Goal: Task Accomplishment & Management: Use online tool/utility

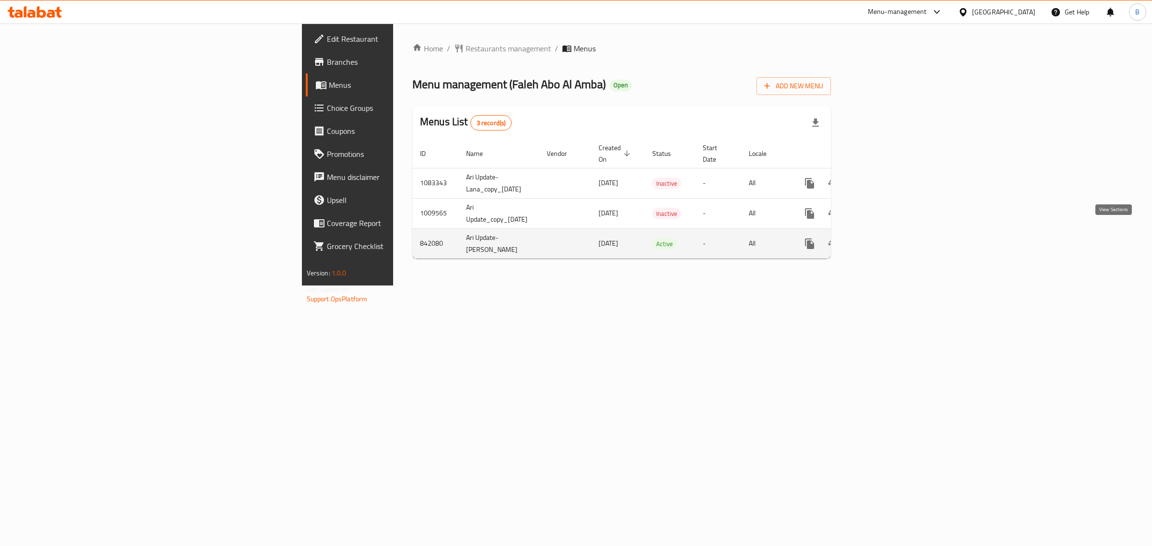
click at [885, 238] on icon "enhanced table" at bounding box center [879, 244] width 12 height 12
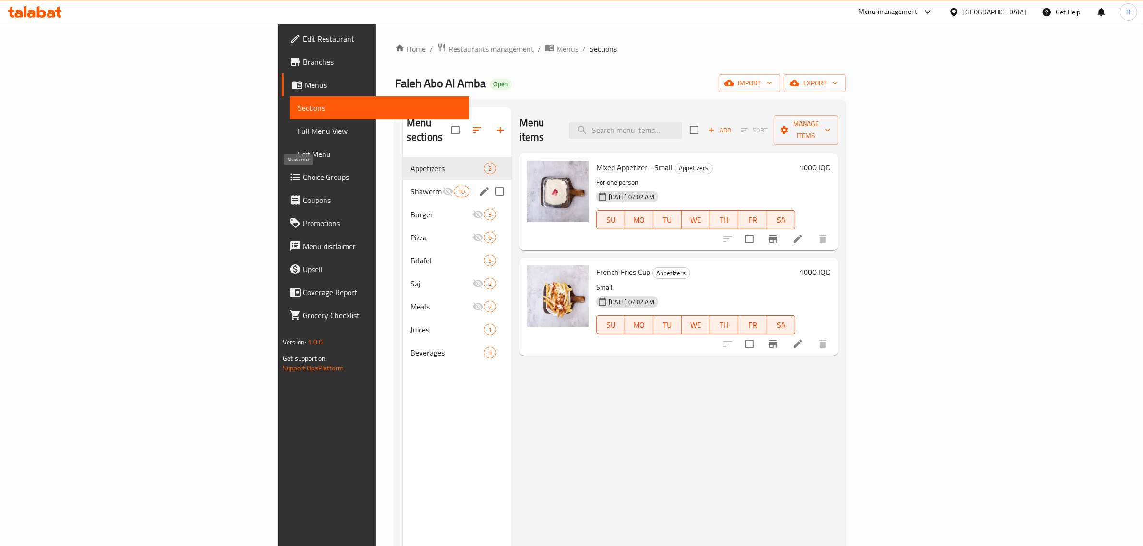
click at [410, 186] on span "Shawerma" at bounding box center [426, 192] width 32 height 12
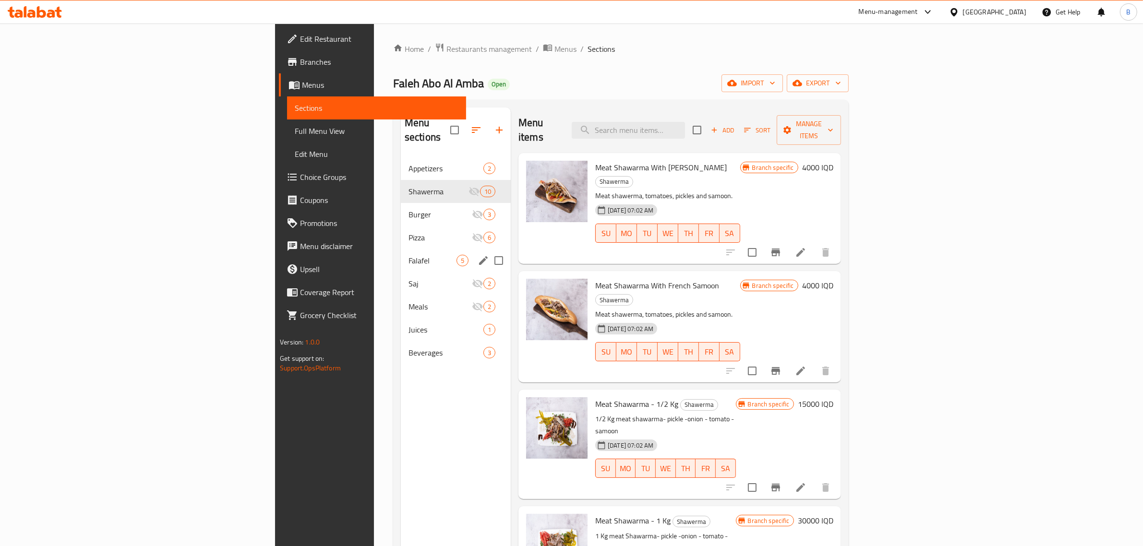
click at [401, 249] on div "Falafel 5" at bounding box center [456, 260] width 110 height 23
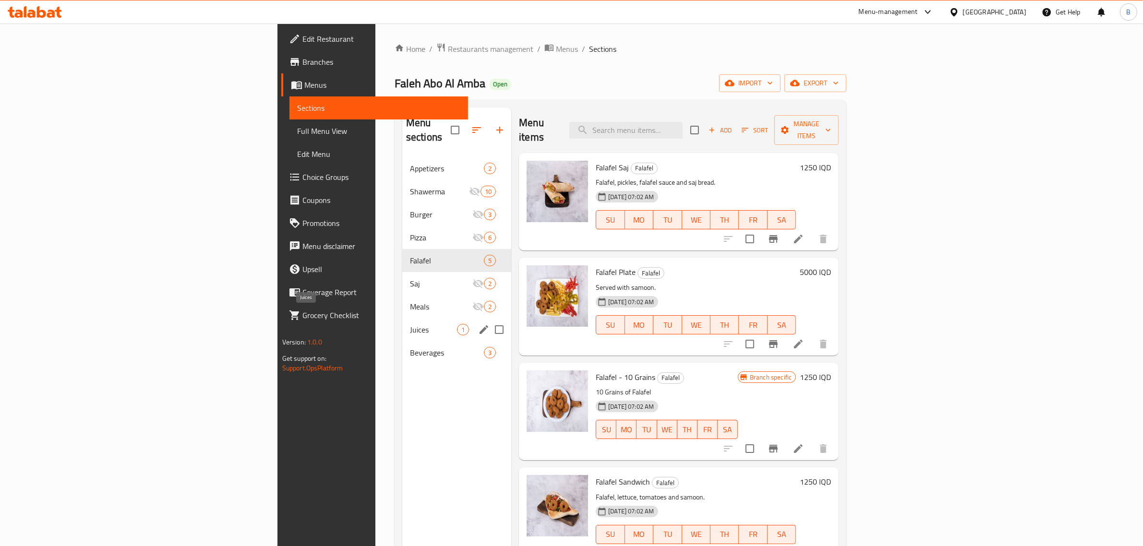
click at [410, 324] on span "Juices" at bounding box center [433, 330] width 47 height 12
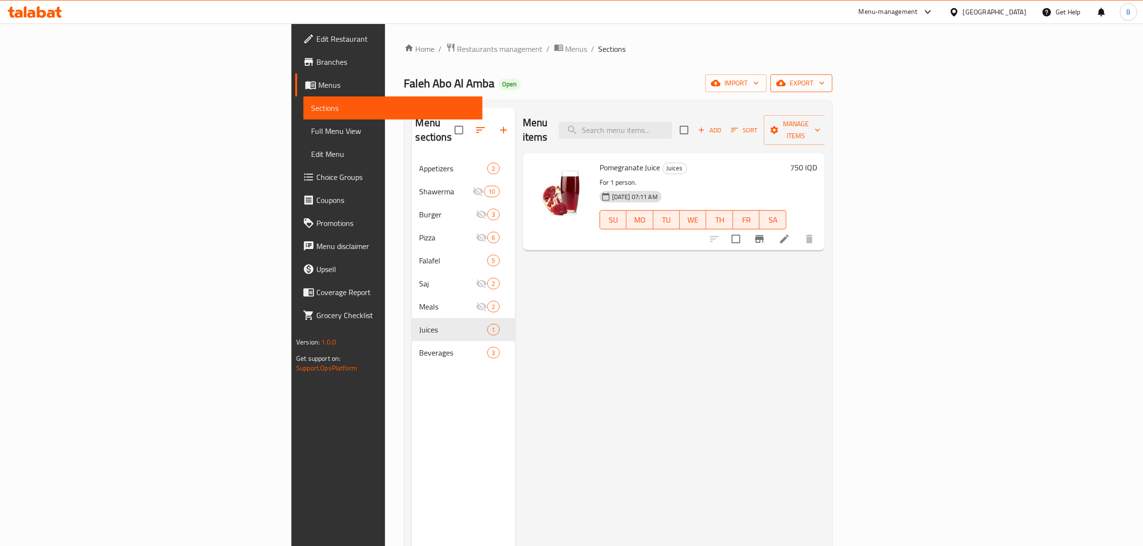
click at [786, 82] on icon "button" at bounding box center [781, 83] width 10 height 6
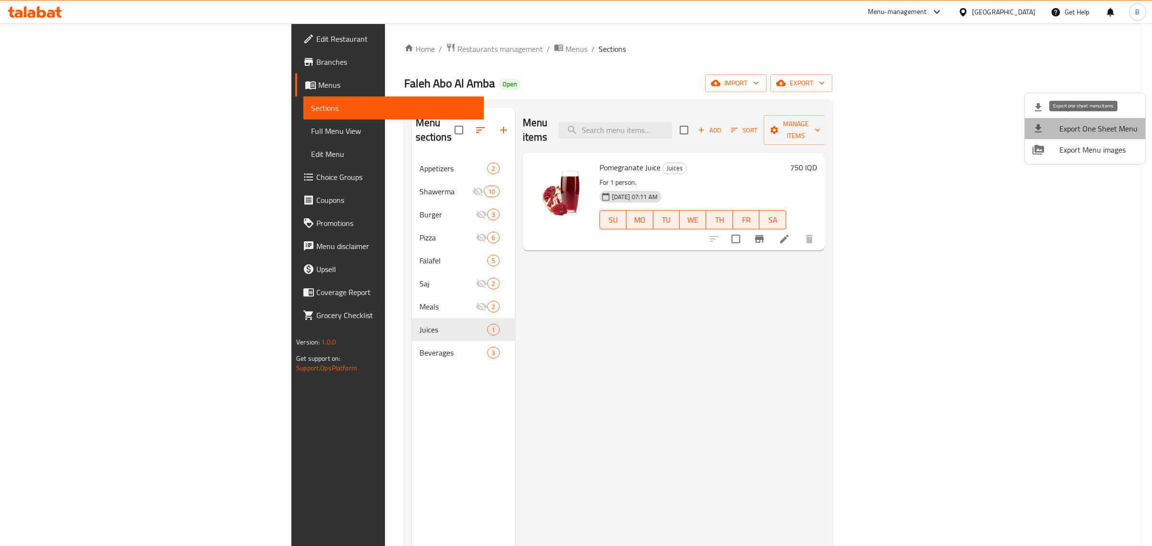
click at [1134, 134] on span "Export One Sheet Menu" at bounding box center [1099, 129] width 78 height 12
click at [346, 61] on div at bounding box center [576, 273] width 1152 height 546
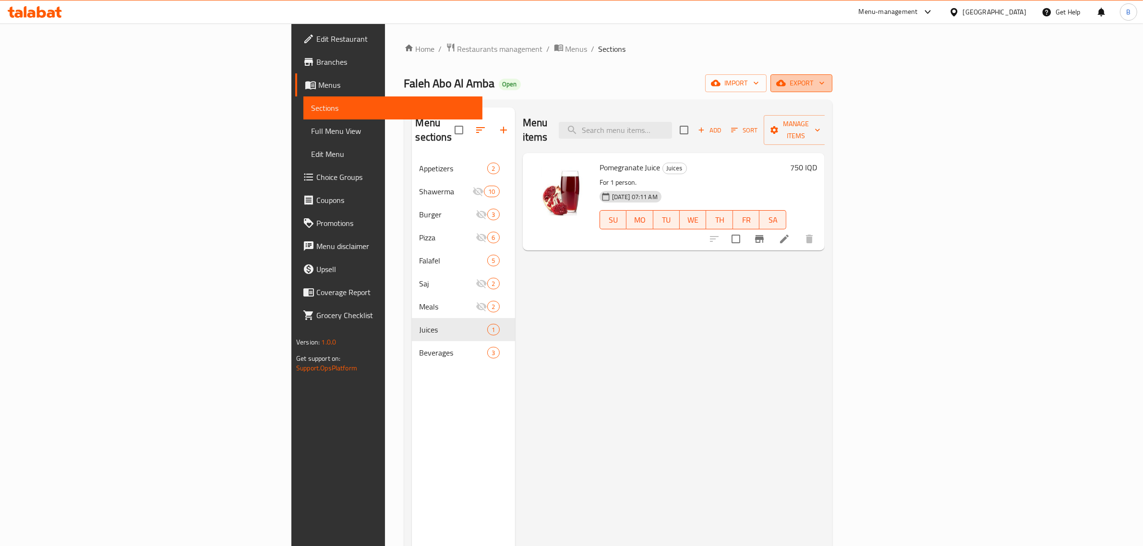
click at [825, 78] on span "export" at bounding box center [801, 83] width 47 height 12
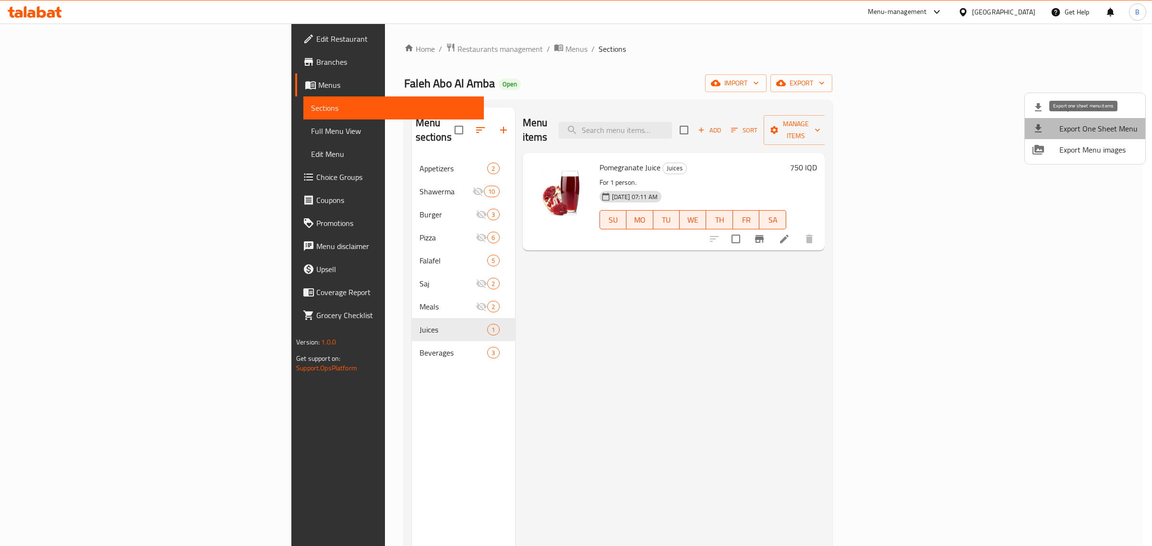
click at [1138, 128] on li "Export One Sheet Menu" at bounding box center [1085, 128] width 121 height 21
